Goal: Navigation & Orientation: Find specific page/section

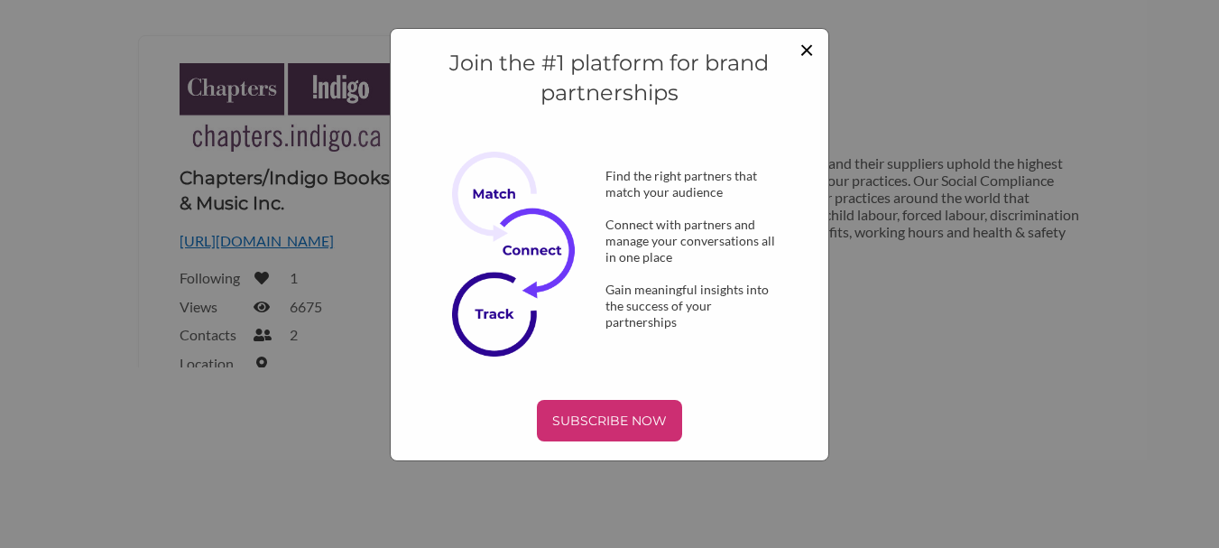
click at [805, 44] on span "×" at bounding box center [806, 48] width 14 height 31
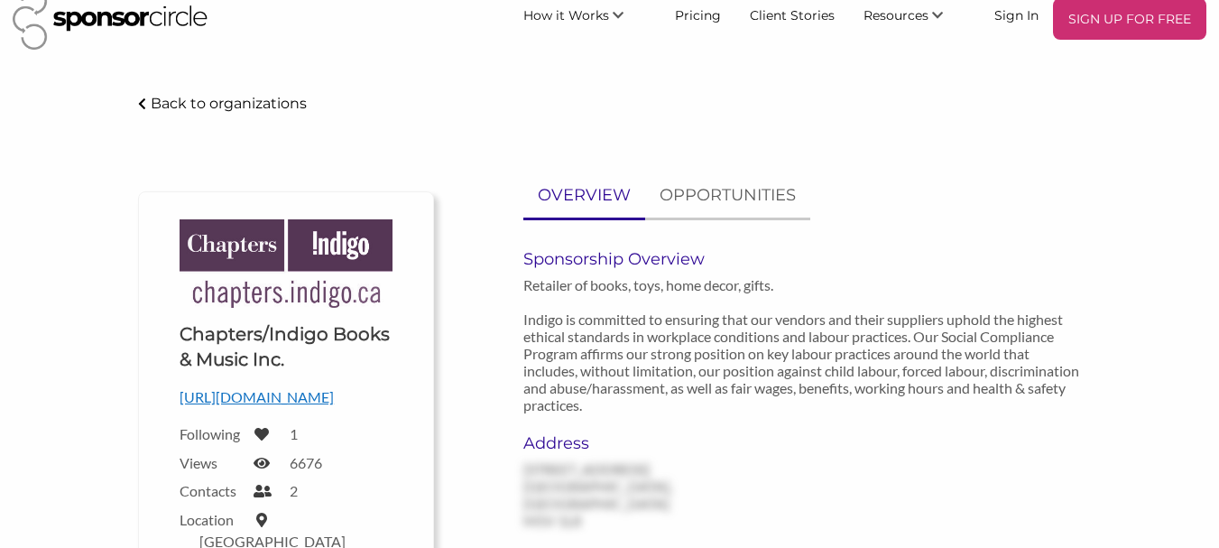
scroll to position [21, 0]
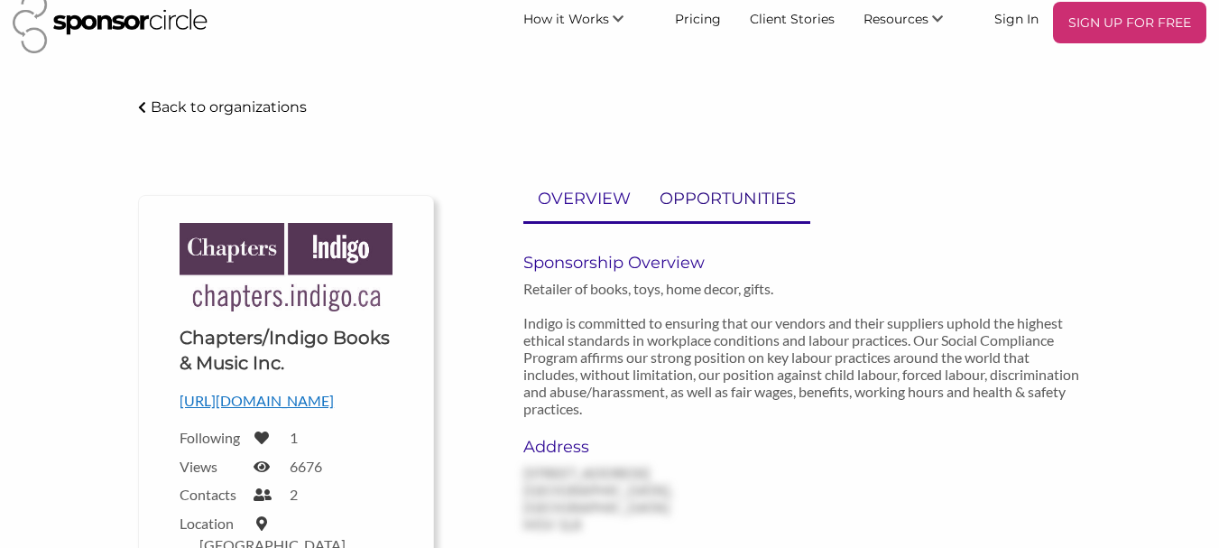
click at [749, 199] on p "OPPORTUNITIES" at bounding box center [728, 199] width 136 height 26
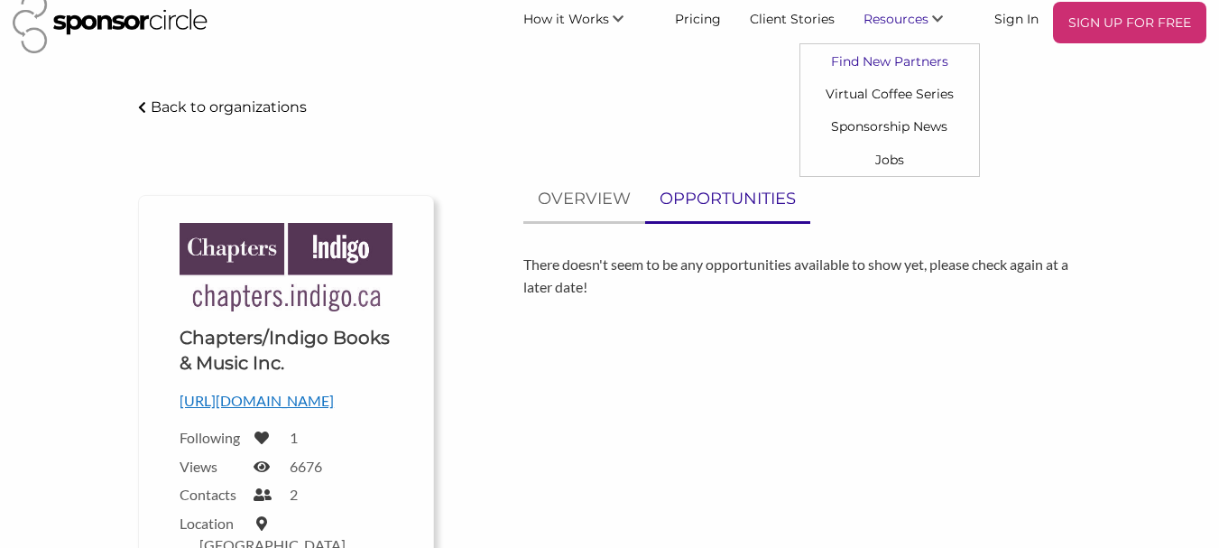
click at [934, 60] on link "Find New Partners" at bounding box center [889, 60] width 179 height 32
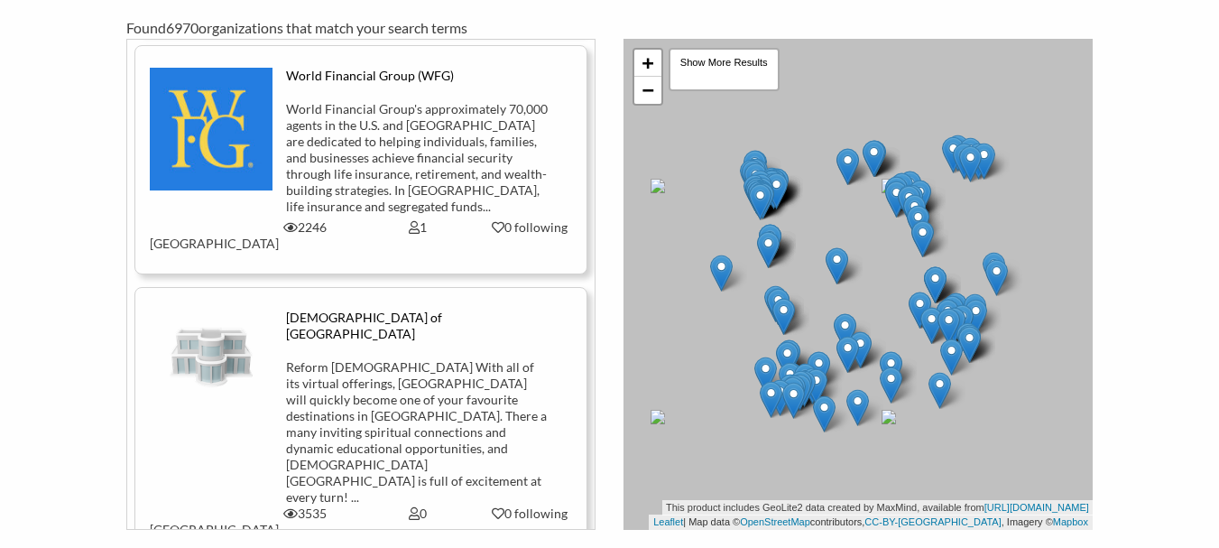
scroll to position [18211, 0]
